Goal: Contribute content: Add original content to the website for others to see

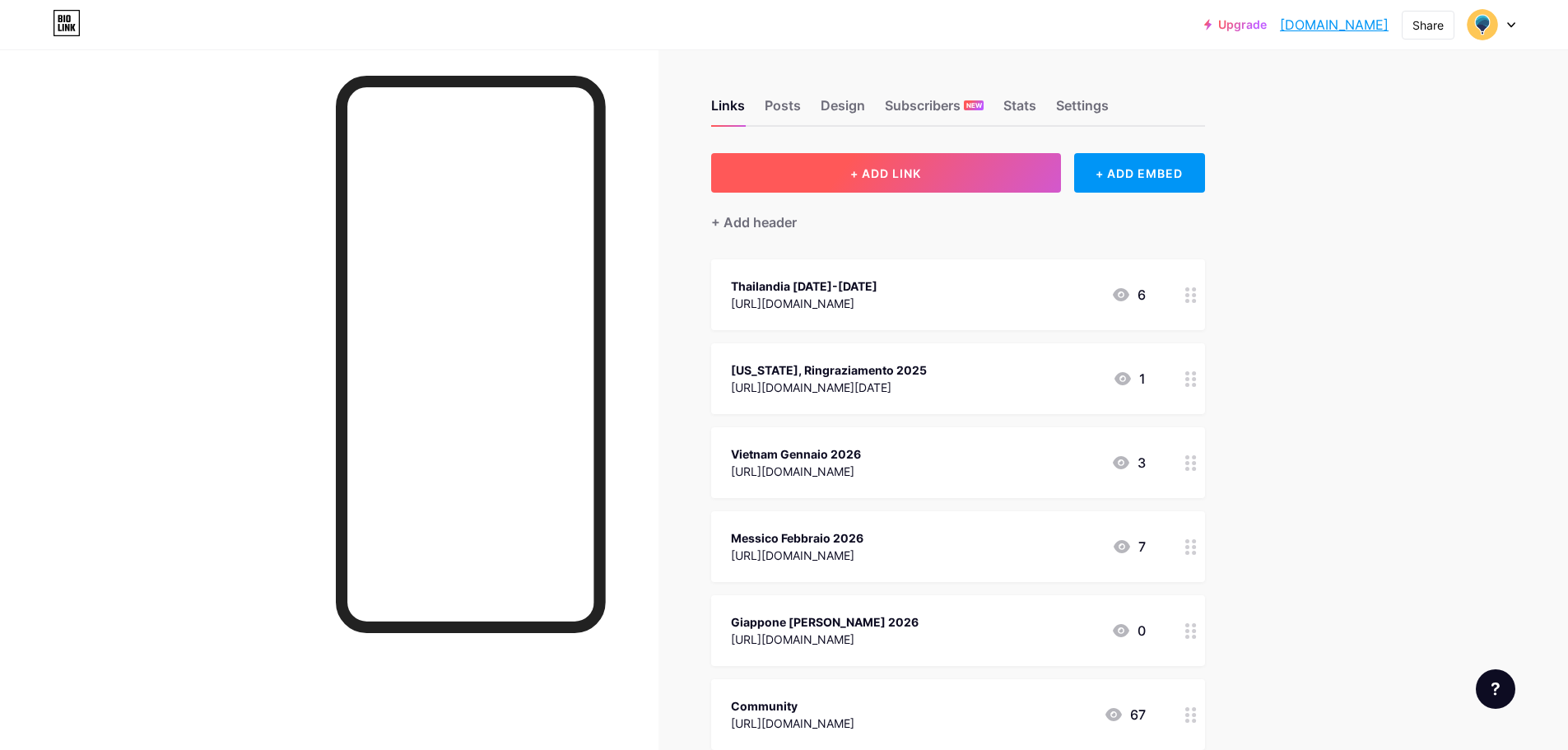
click at [906, 163] on button "+ ADD LINK" at bounding box center [886, 173] width 350 height 40
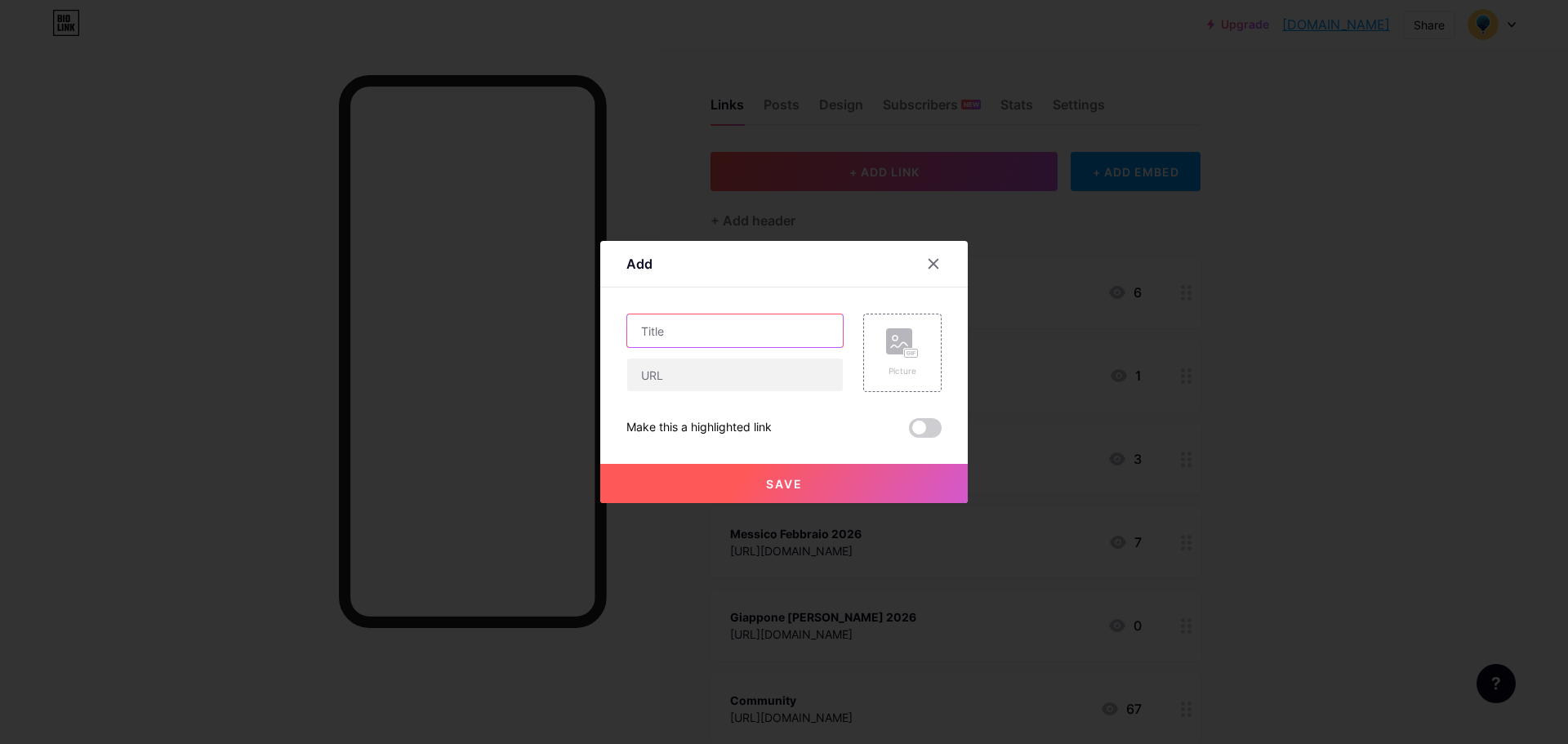
click at [708, 321] on input "text" at bounding box center [734, 330] width 216 height 33
type input "[DATE] e [US_STATE]!"
click at [731, 370] on input "text" at bounding box center [734, 375] width 216 height 33
paste input "[URL][DOMAIN_NAME][PERSON_NAME]"
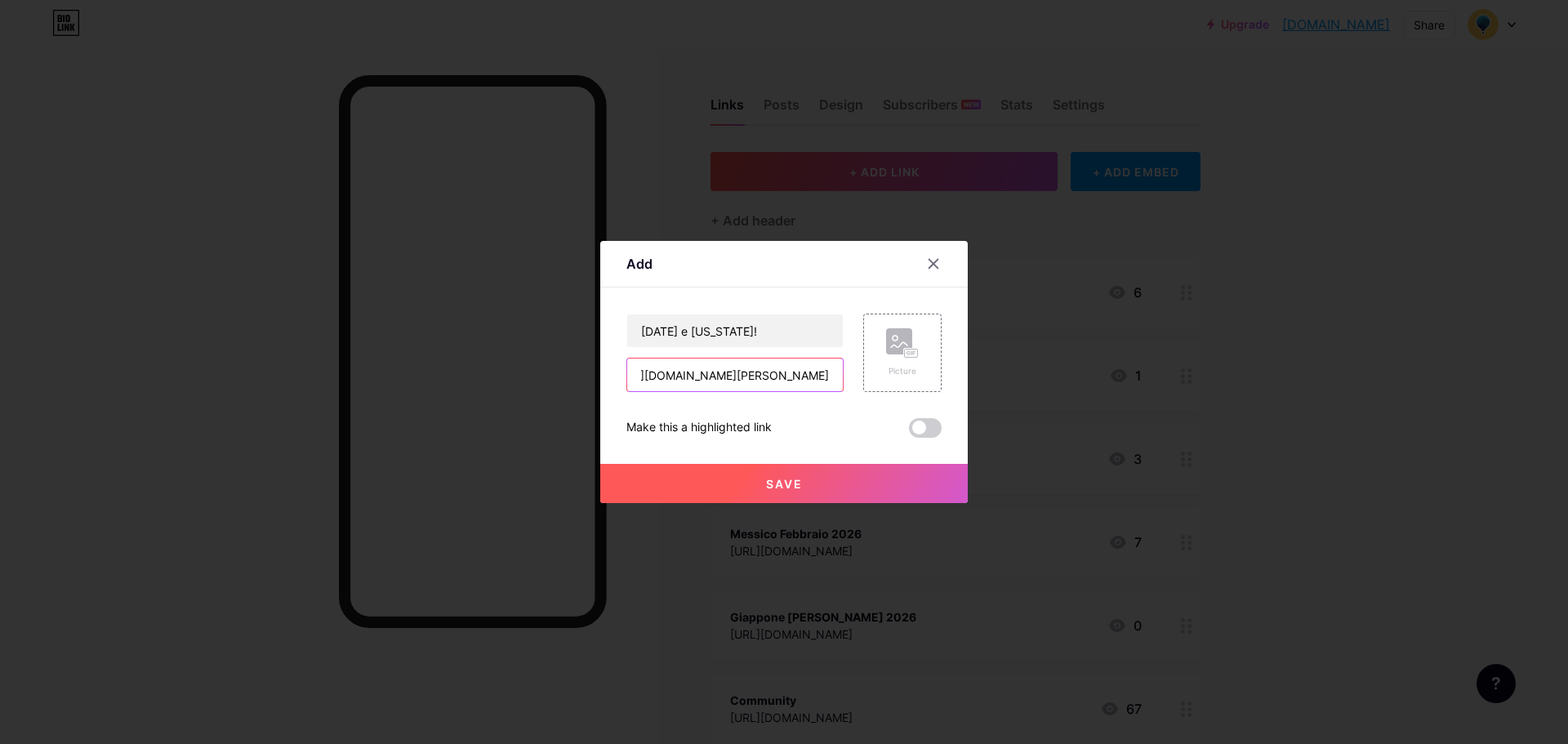
type input "[URL][DOMAIN_NAME][PERSON_NAME]"
click at [909, 435] on label at bounding box center [925, 428] width 33 height 19
click at [909, 432] on input "checkbox" at bounding box center [909, 432] width 0 height 0
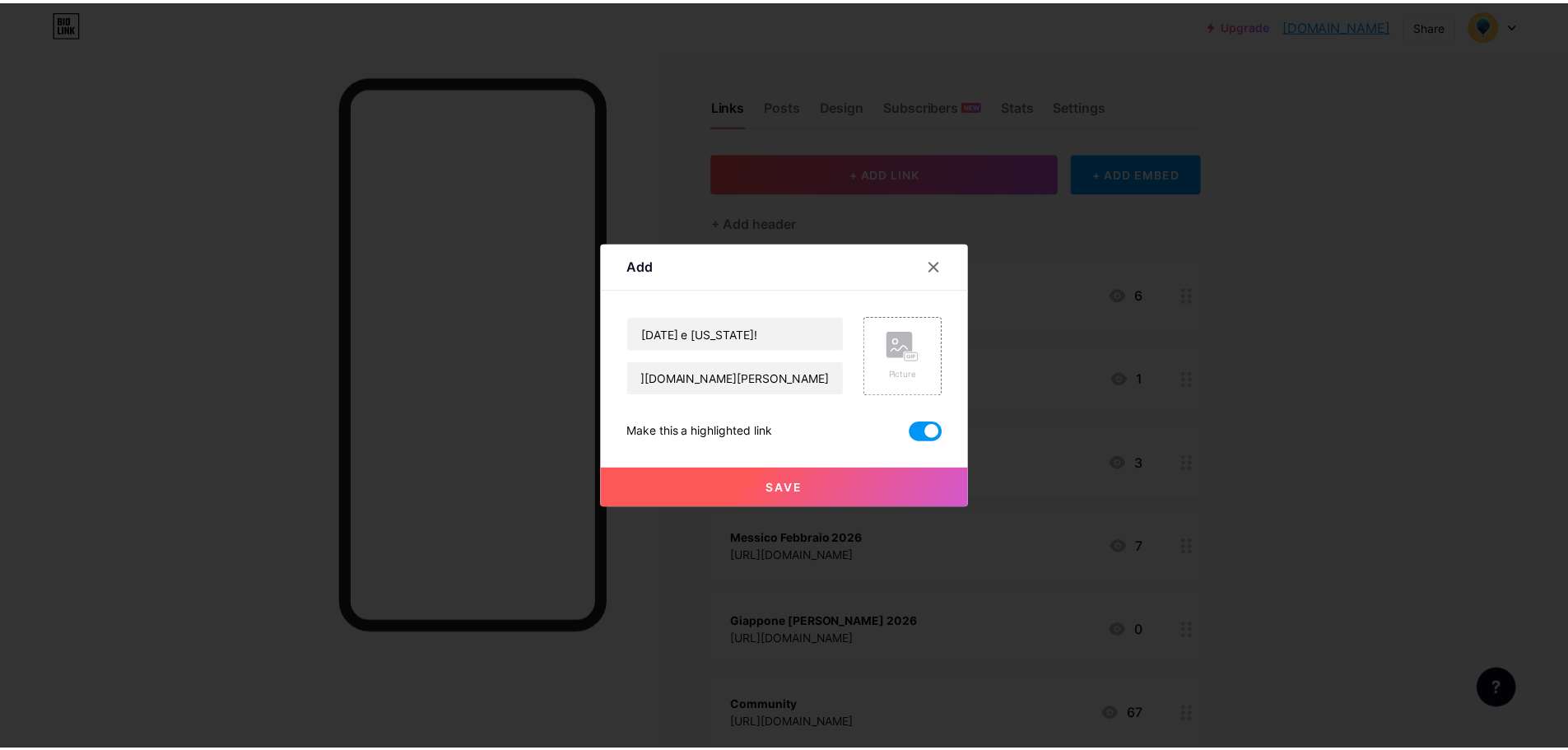
scroll to position [0, 0]
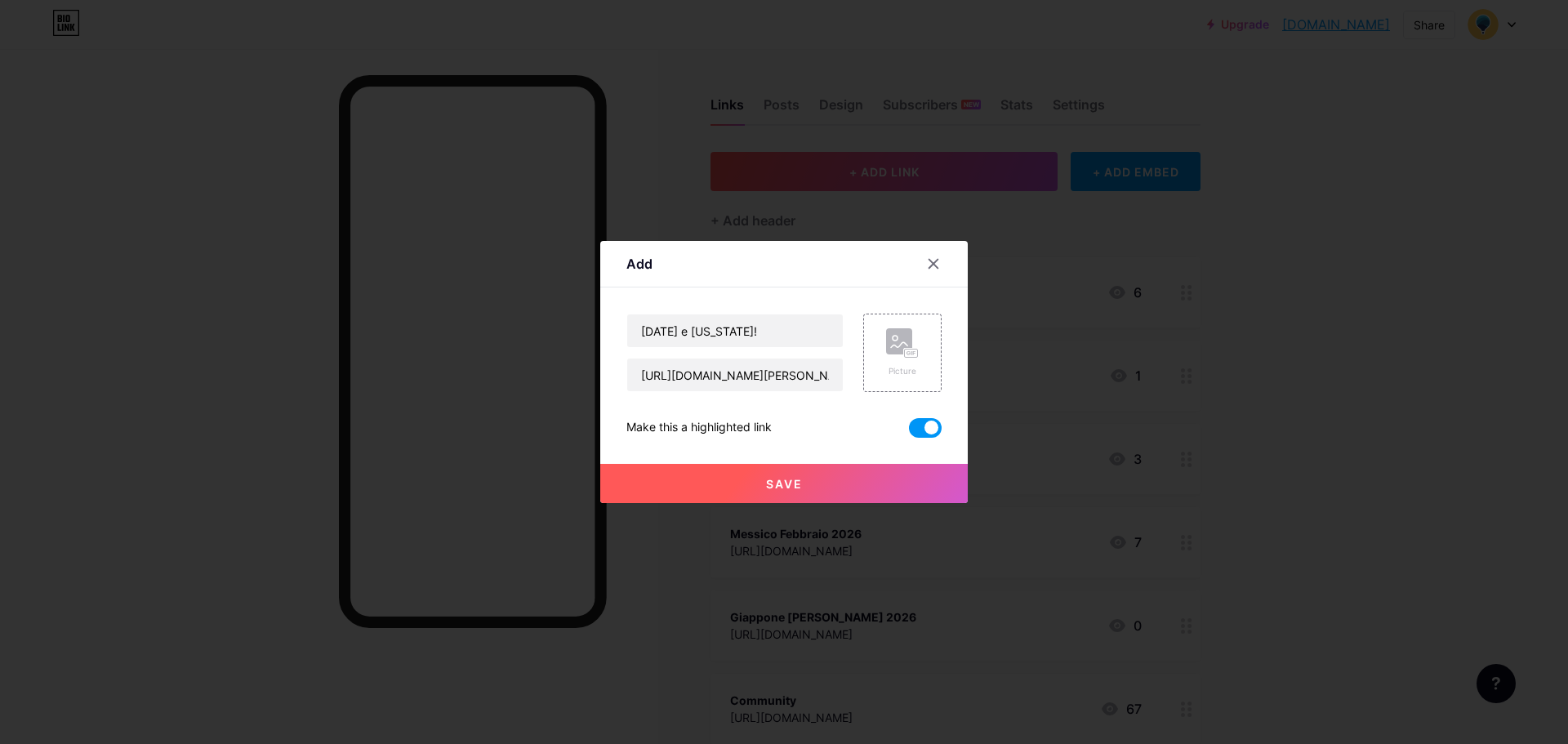
click at [799, 482] on button "Save" at bounding box center [783, 483] width 367 height 40
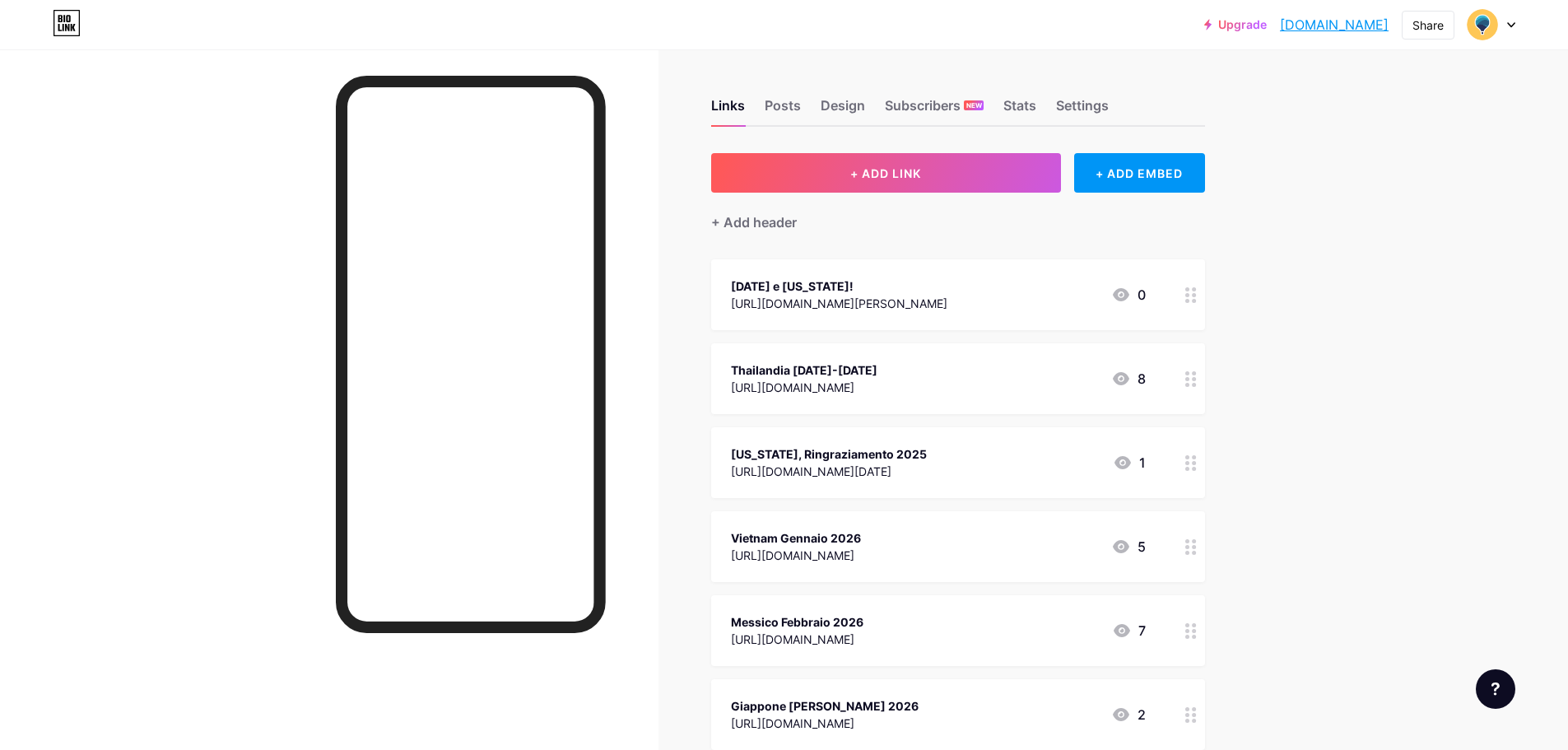
click at [870, 280] on div "[DATE] e [US_STATE]!" at bounding box center [839, 286] width 217 height 17
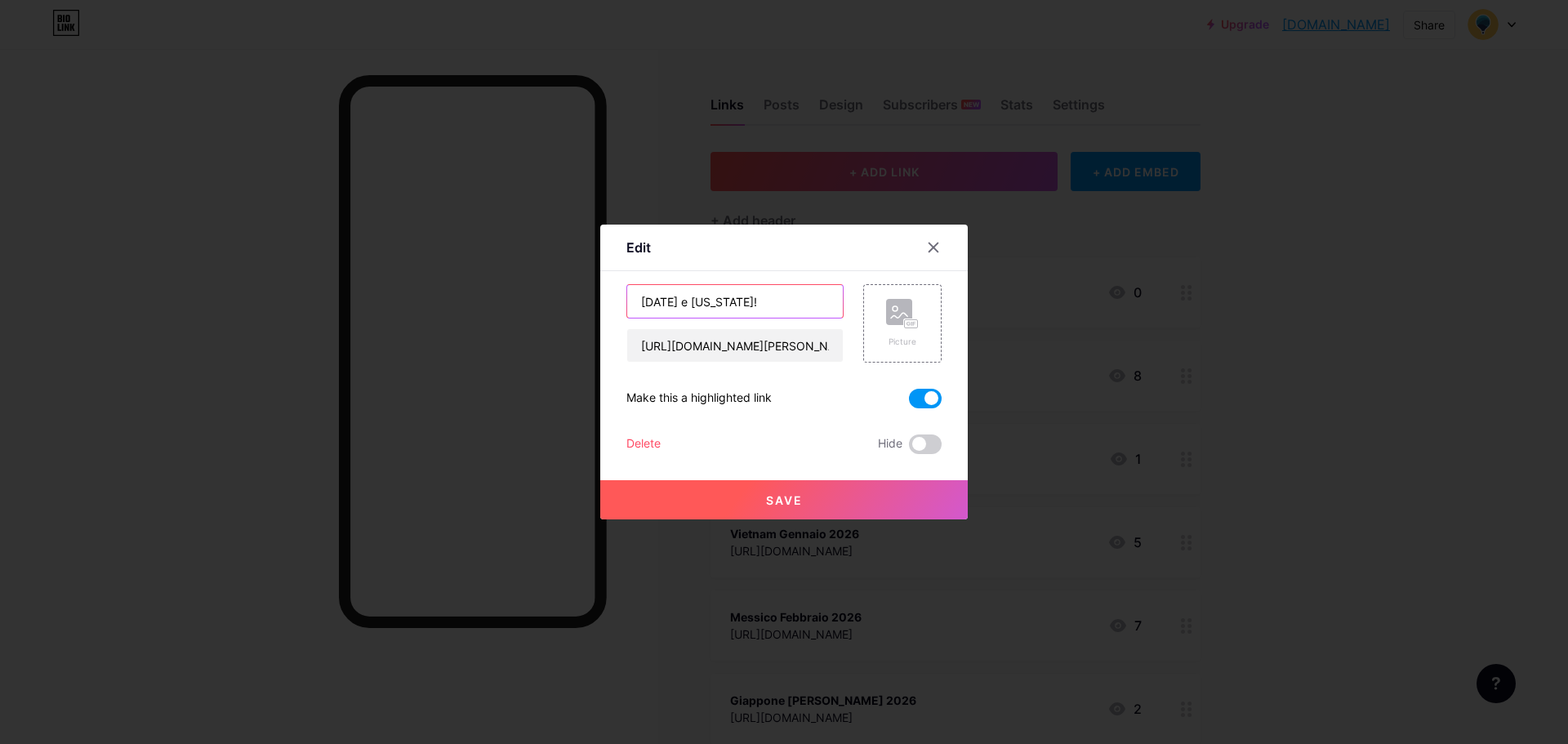
click at [767, 305] on input "[DATE] e [US_STATE]!" at bounding box center [734, 301] width 216 height 33
paste input "🗽"
click at [781, 299] on input "[DATE] e [US_STATE]! 🗽" at bounding box center [734, 301] width 216 height 33
paste input "🎄"
drag, startPoint x: 758, startPoint y: 298, endPoint x: 746, endPoint y: 301, distance: 12.4
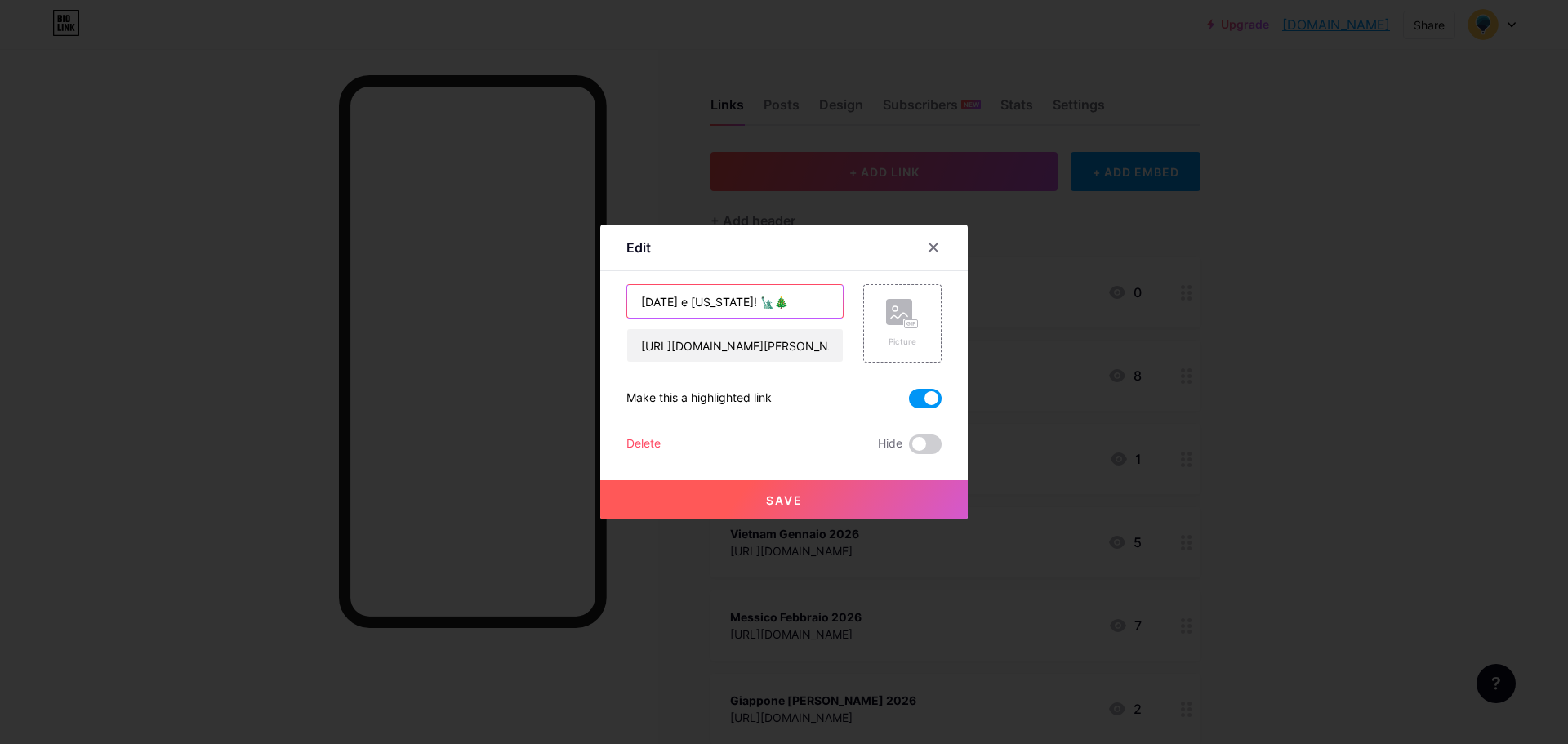
click at [746, 301] on input "[DATE] e [US_STATE]! 🗽🎄" at bounding box center [734, 301] width 216 height 33
click at [802, 300] on input "[DATE] e [US_STATE]! 🗽🎄" at bounding box center [734, 301] width 216 height 33
type input "[DATE] e [US_STATE]! 🗽🎄"
click at [774, 494] on span "Save" at bounding box center [785, 500] width 37 height 14
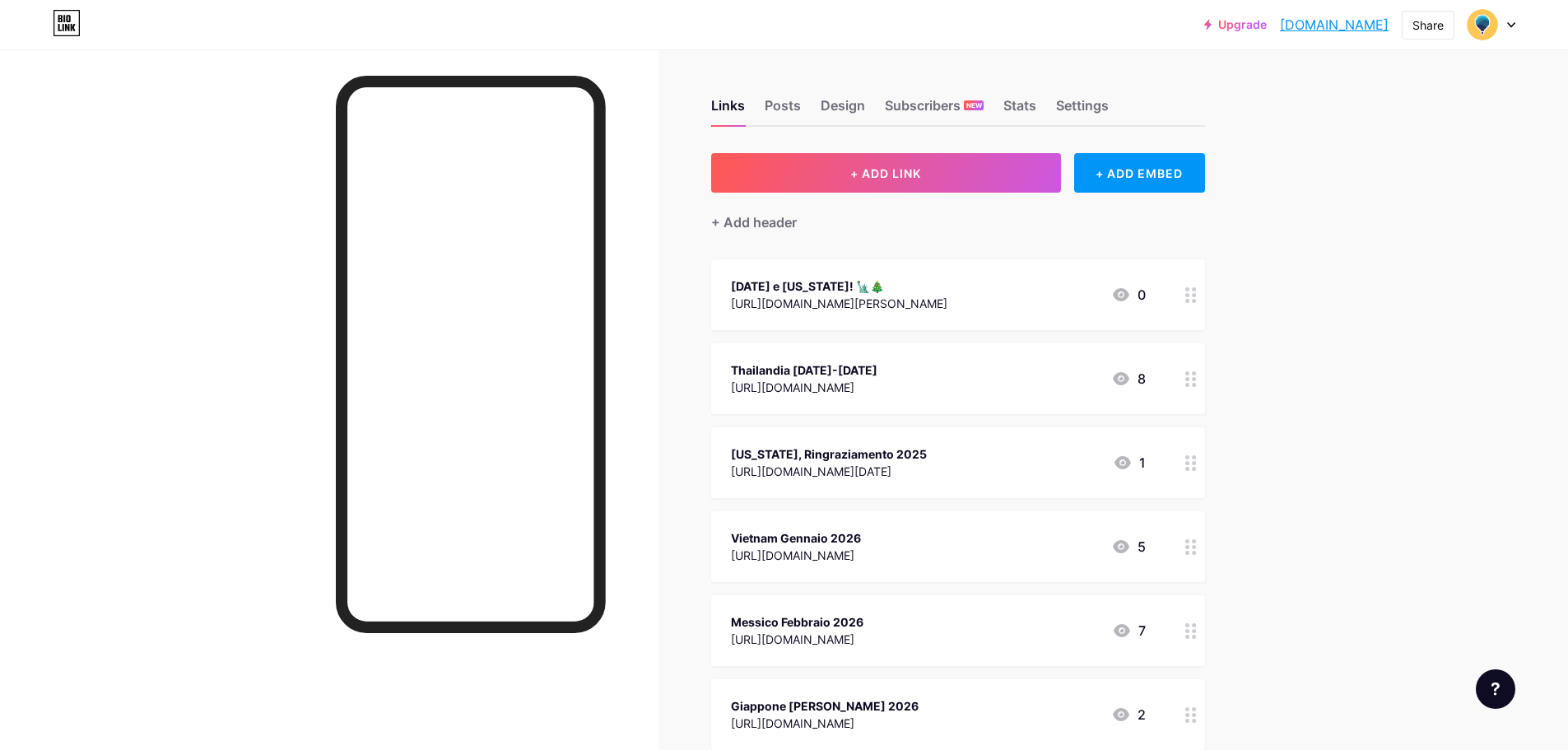
drag, startPoint x: 817, startPoint y: 288, endPoint x: 950, endPoint y: 379, distance: 161.2
click at [795, 509] on span "[DATE] e [US_STATE]! 🗽🎄 [URL][DOMAIN_NAME][PERSON_NAME] 0 [GEOGRAPHIC_DATA] [DA…" at bounding box center [958, 631] width 494 height 743
click at [1272, 305] on div "Links Posts Design Subscribers NEW Stats Settings + ADD LINK + ADD EMBED + Add …" at bounding box center [637, 720] width 1274 height 1342
click at [1418, 339] on div "Upgrade moondoo.bio.lin... [DOMAIN_NAME] Share Switch accounts Moondoo [DOMAIN_…" at bounding box center [784, 696] width 1568 height 1392
click at [900, 446] on div "[DATE] e [US_STATE]! 🗽🎄" at bounding box center [839, 454] width 217 height 17
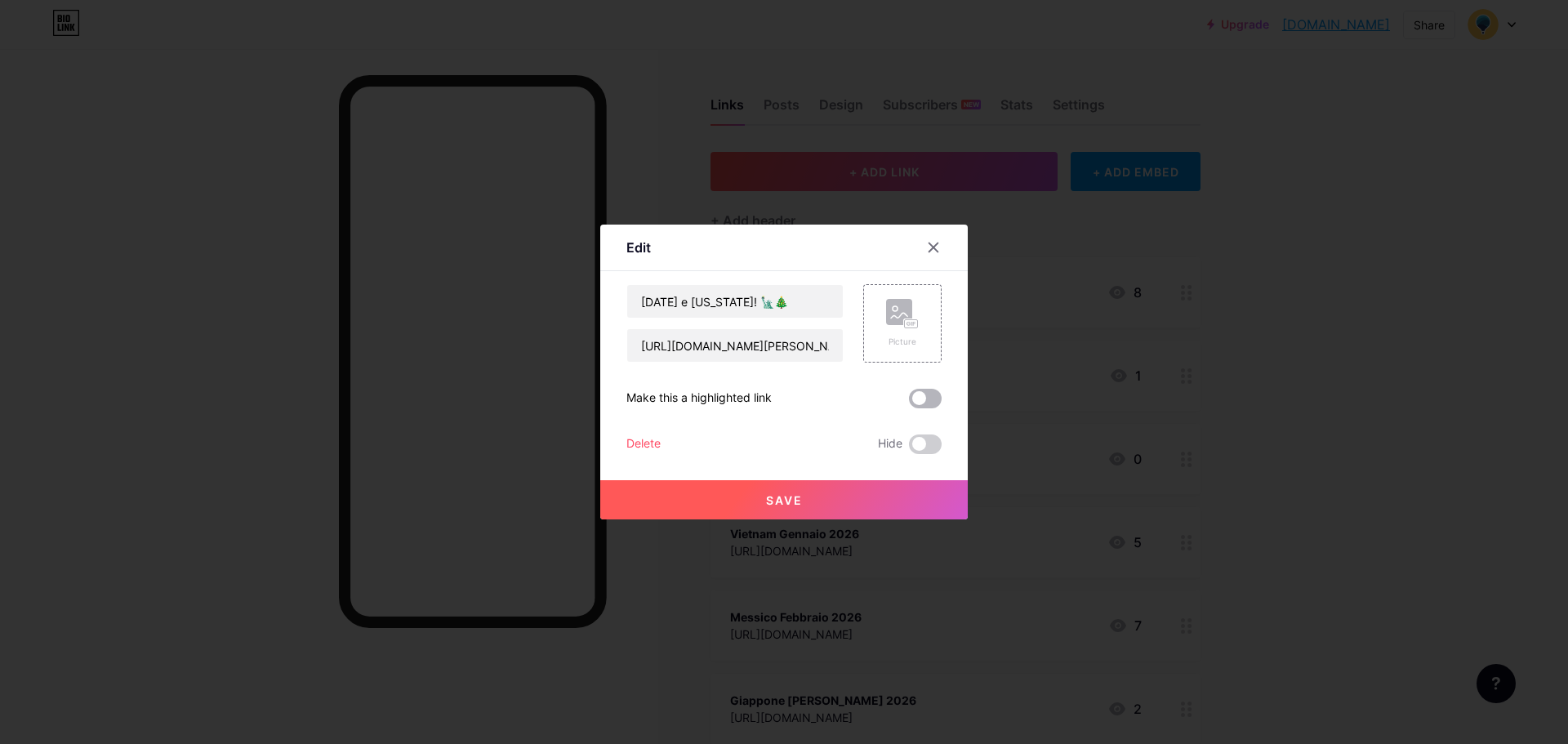
click at [910, 401] on span at bounding box center [925, 398] width 33 height 19
click at [909, 403] on input "checkbox" at bounding box center [909, 403] width 0 height 0
click at [798, 503] on button "Save" at bounding box center [783, 499] width 367 height 40
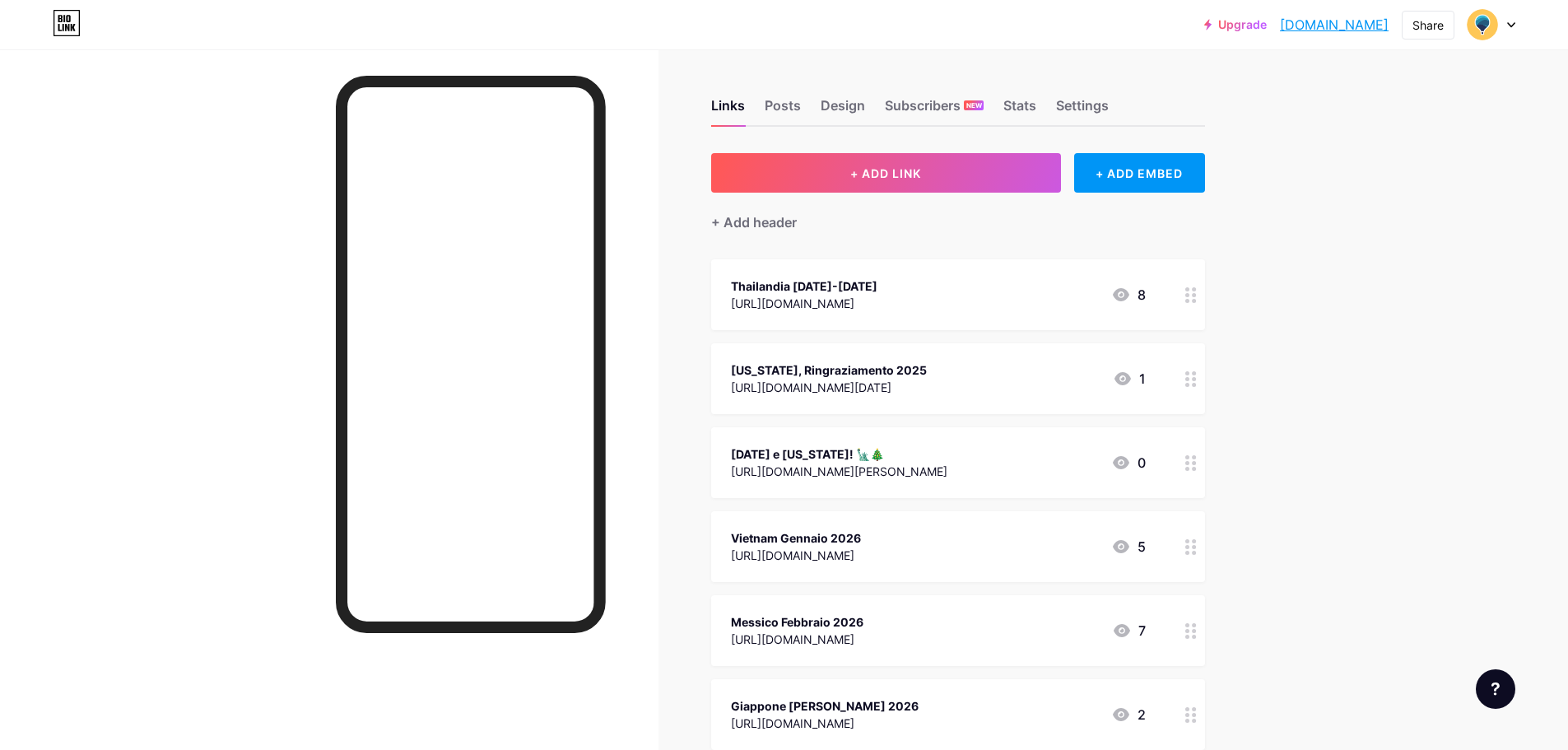
click at [897, 464] on div "[URL][DOMAIN_NAME][PERSON_NAME]" at bounding box center [839, 471] width 217 height 17
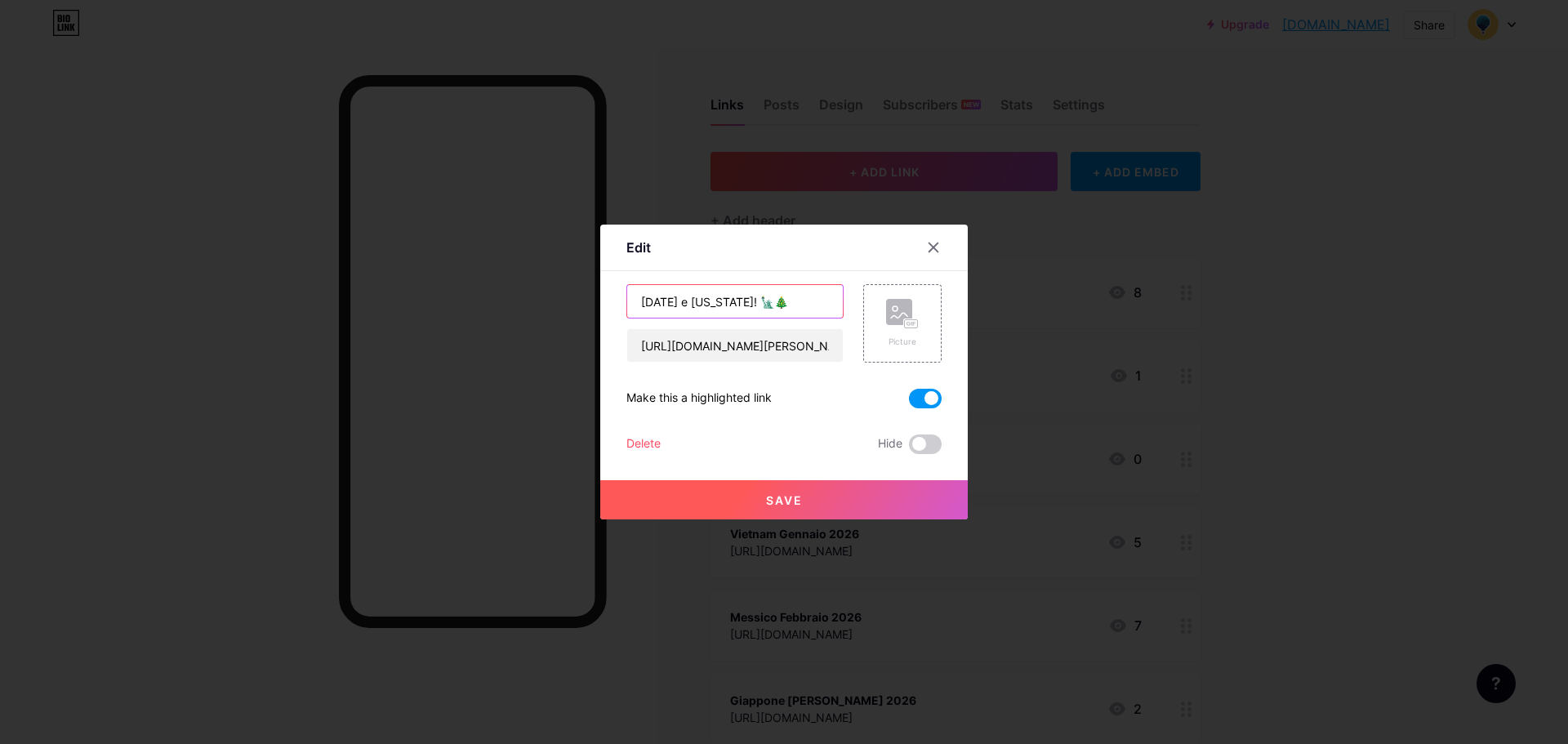
click at [654, 303] on input "[DATE] e [US_STATE]! 🗽🎄" at bounding box center [734, 301] width 216 height 33
click at [640, 311] on input "[DATE] e [US_STATE]! 🗽🎄" at bounding box center [734, 301] width 216 height 33
type input "[DATE] e [US_STATE]! 🗽🎄"
click at [799, 504] on button "Save" at bounding box center [783, 499] width 367 height 40
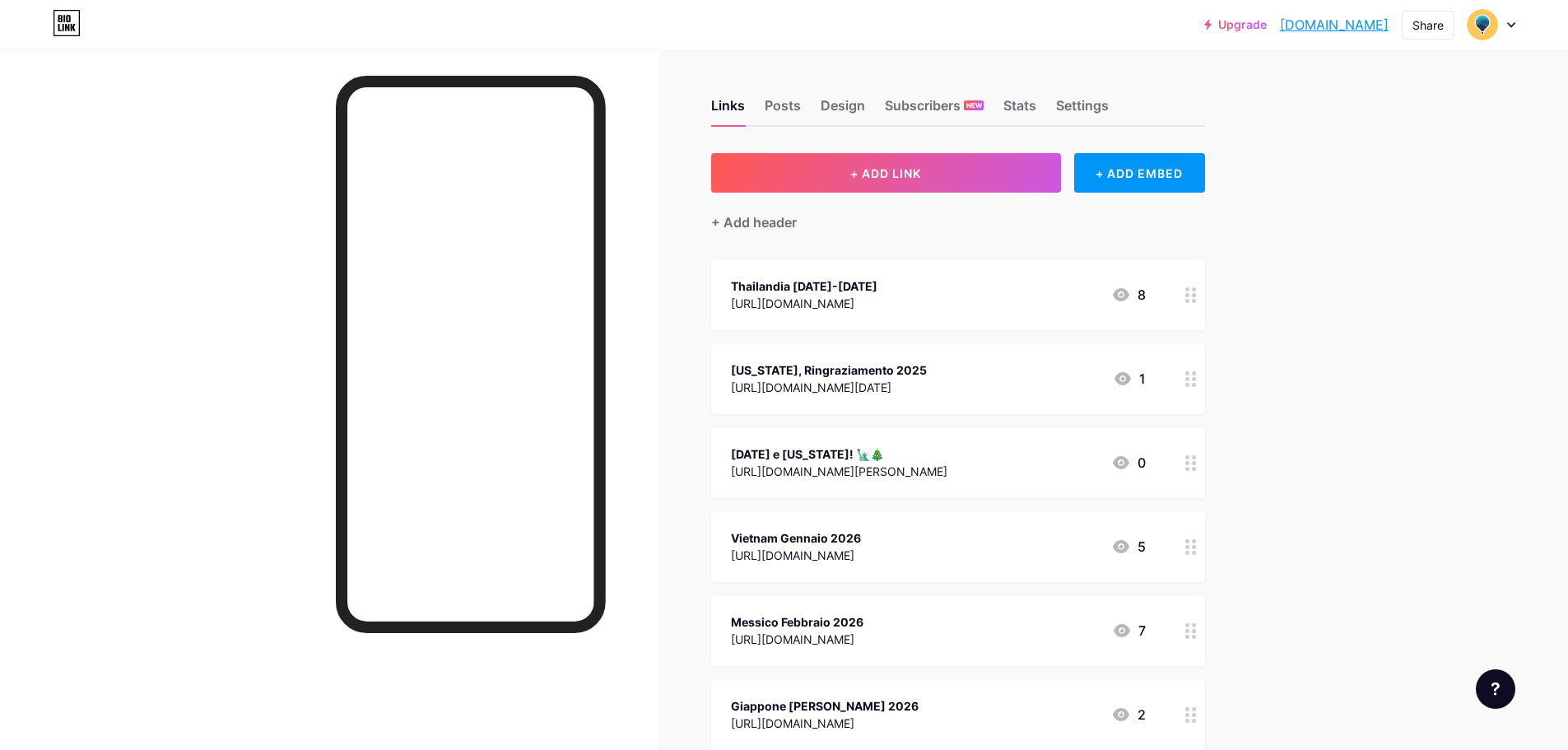
click at [812, 475] on div "[URL][DOMAIN_NAME][PERSON_NAME]" at bounding box center [839, 471] width 217 height 17
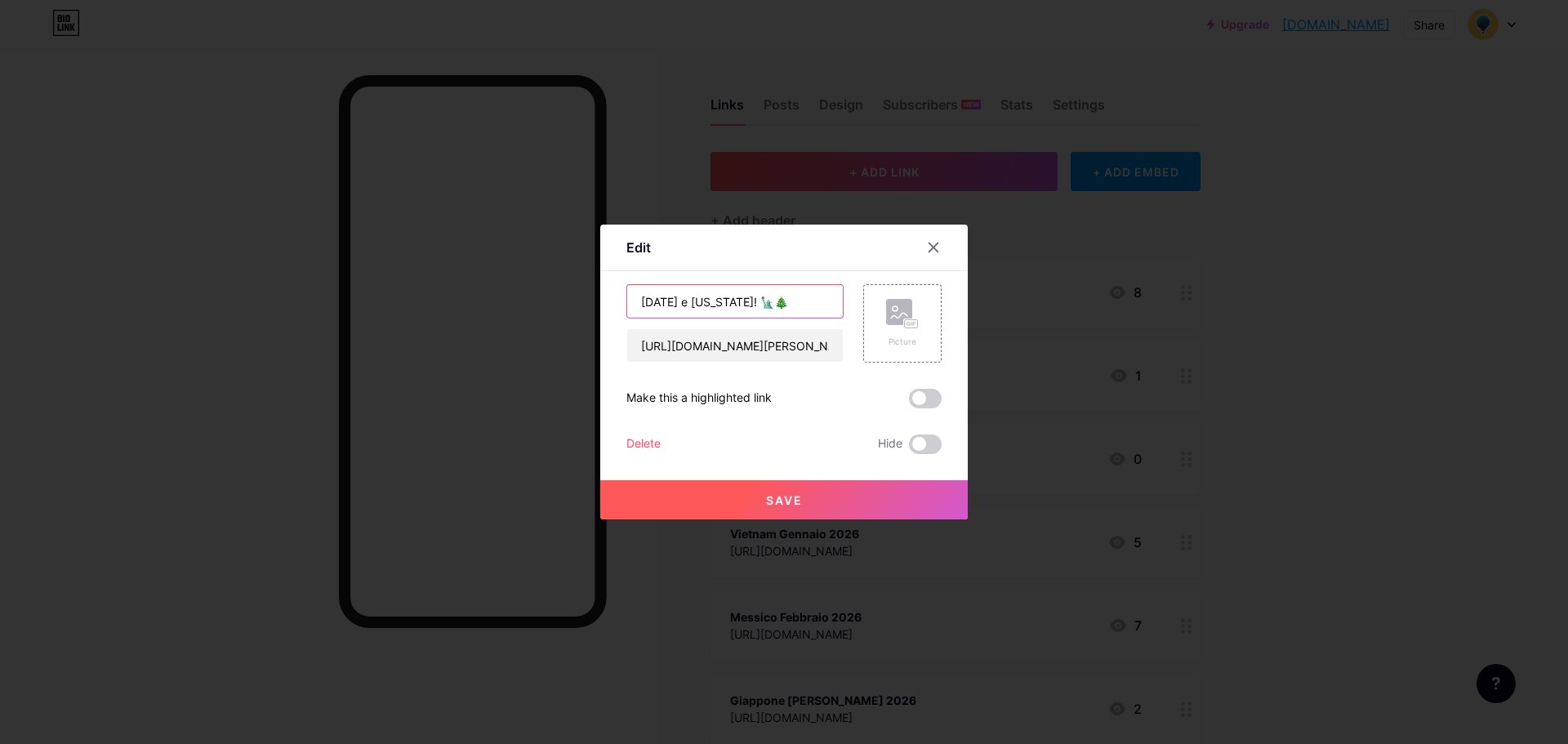
click at [653, 303] on input "[DATE] e [US_STATE]! 🗽🎄" at bounding box center [734, 301] width 216 height 33
type input "[DATE] e [US_STATE]! 🗽🎄"
click at [780, 504] on span "Save" at bounding box center [785, 500] width 37 height 14
